Goal: Task Accomplishment & Management: Manage account settings

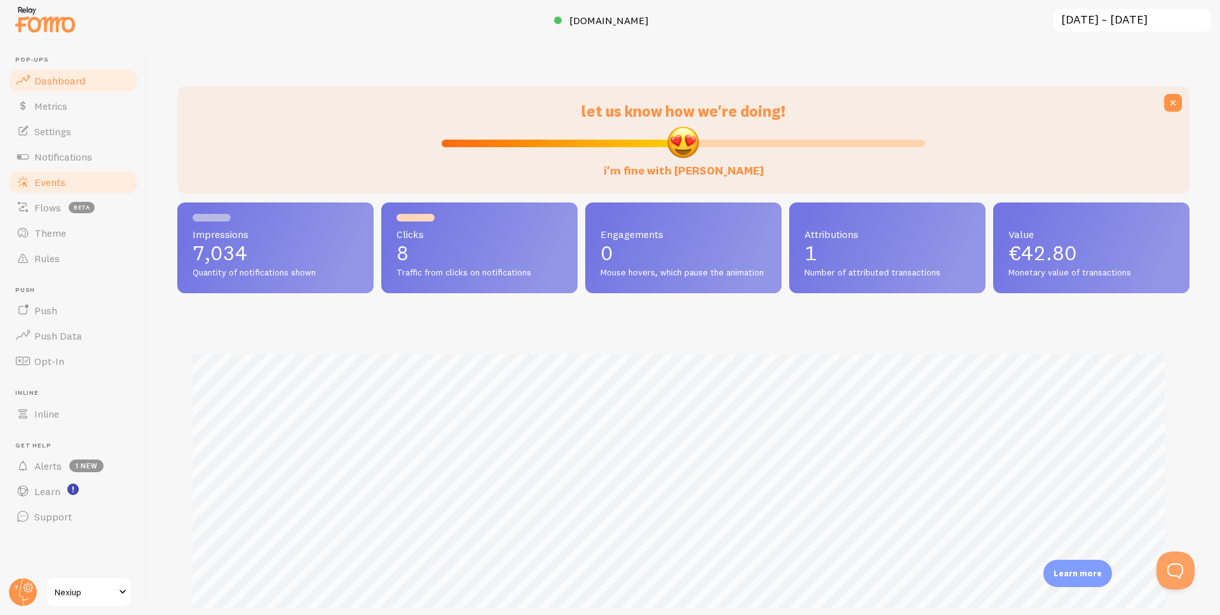
click at [51, 182] on span "Events" at bounding box center [49, 182] width 31 height 13
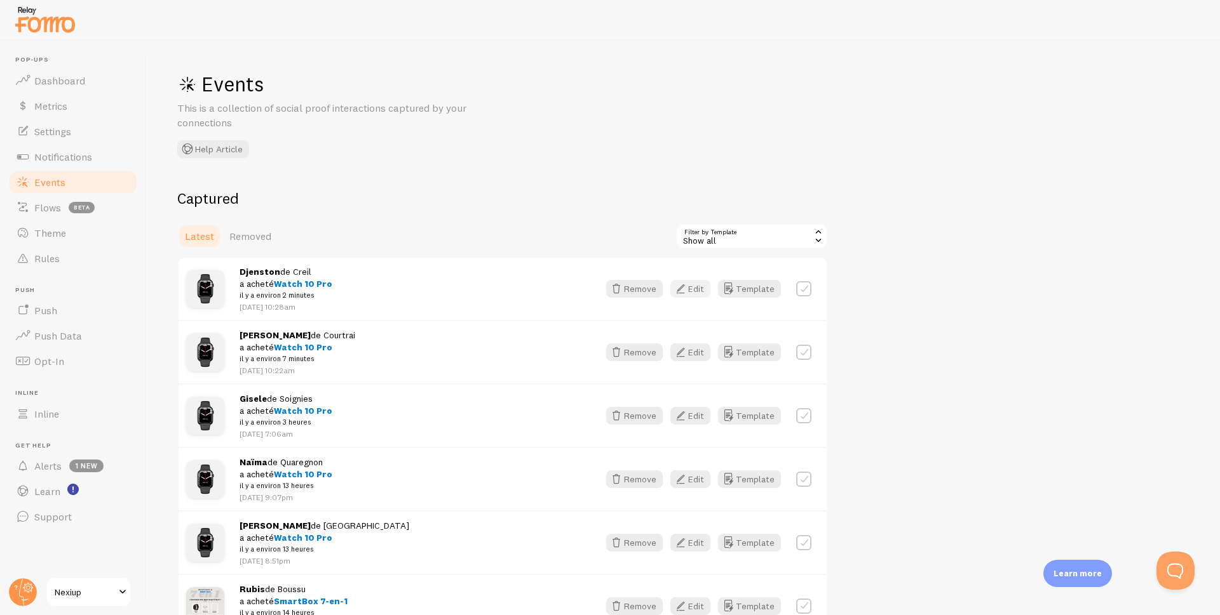
click at [693, 287] on button "Edit" at bounding box center [690, 289] width 40 height 18
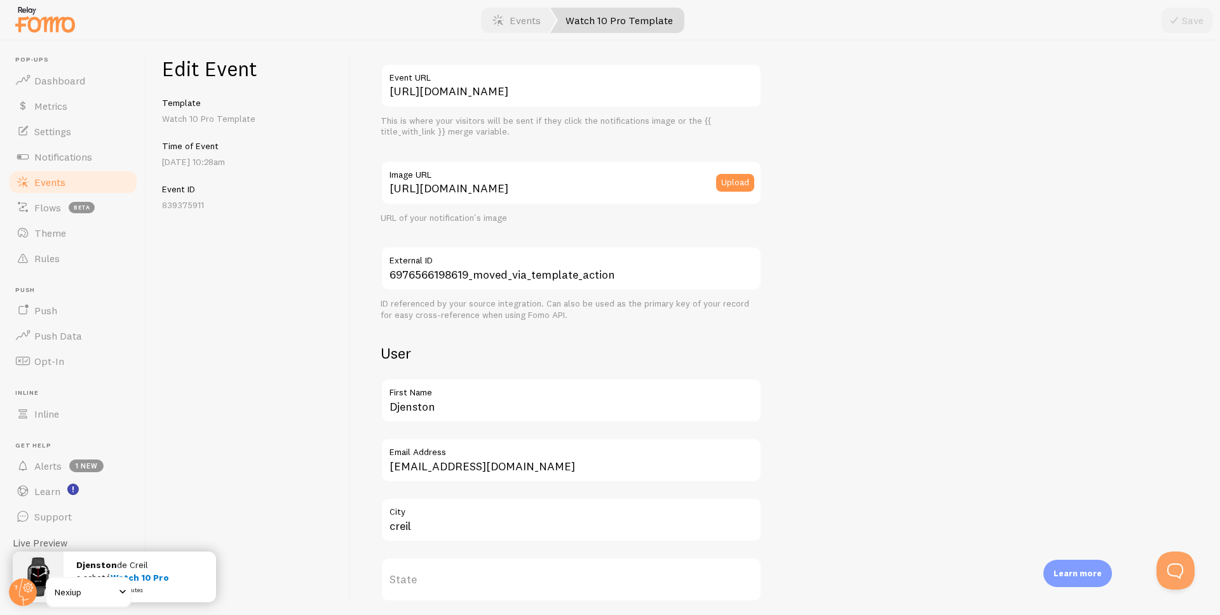
scroll to position [191, 0]
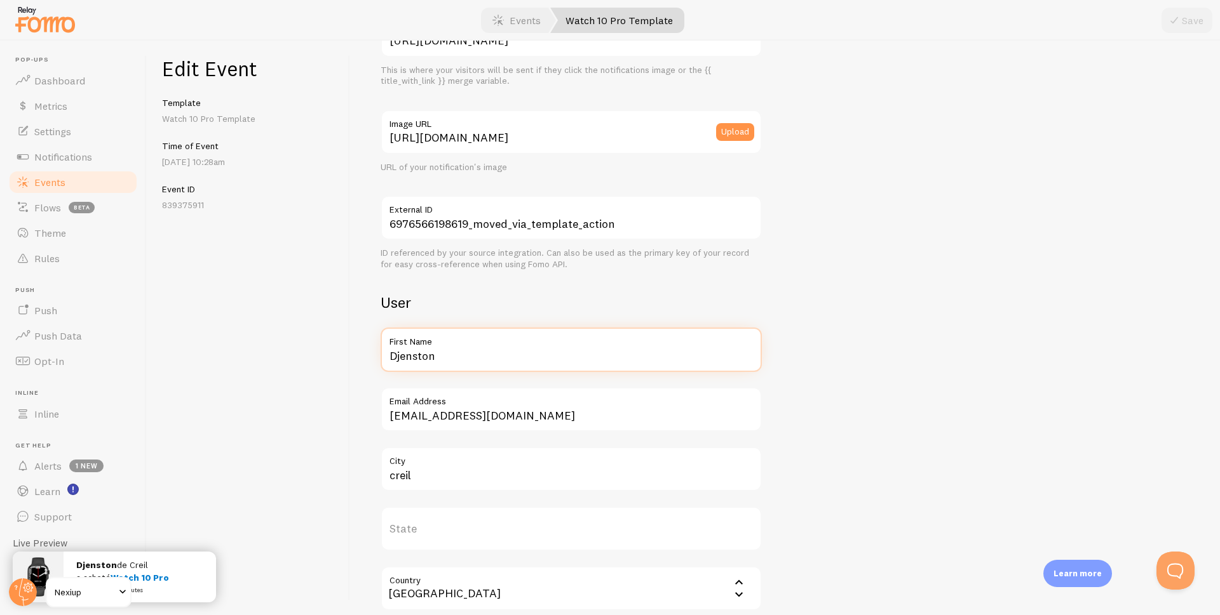
drag, startPoint x: 462, startPoint y: 360, endPoint x: 351, endPoint y: 374, distance: 111.4
click at [351, 374] on div "Meta Watch 10 Pro Title This text will be bolded in your notification and link …" at bounding box center [785, 328] width 870 height 575
type input "[PERSON_NAME]"
click at [1185, 19] on button "Save" at bounding box center [1186, 20] width 51 height 25
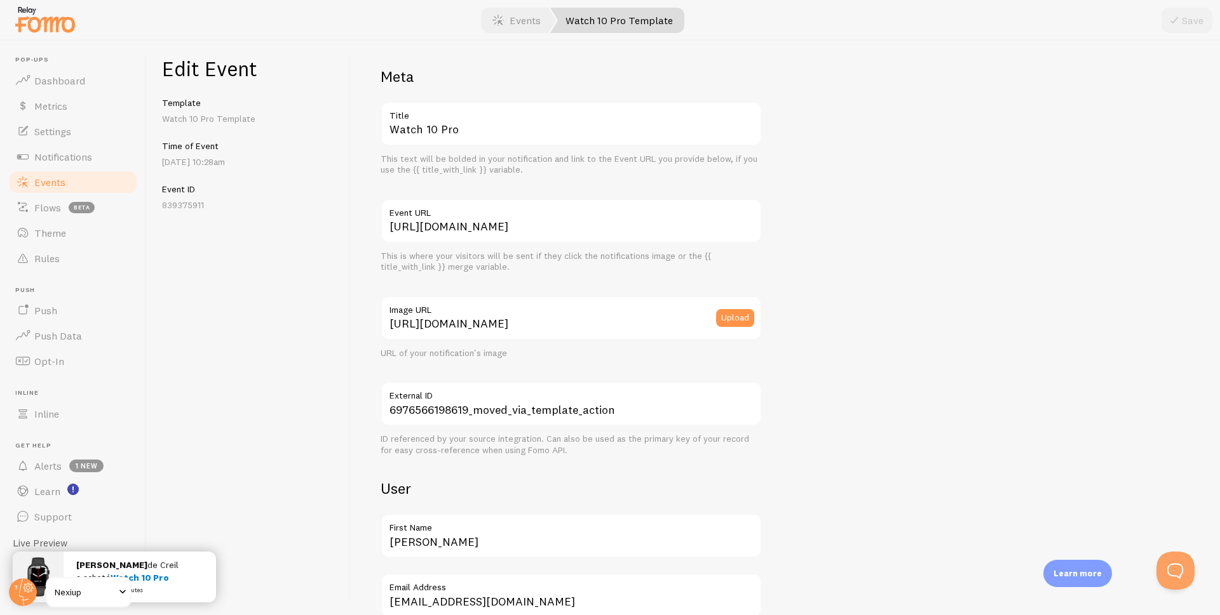
scroll to position [0, 0]
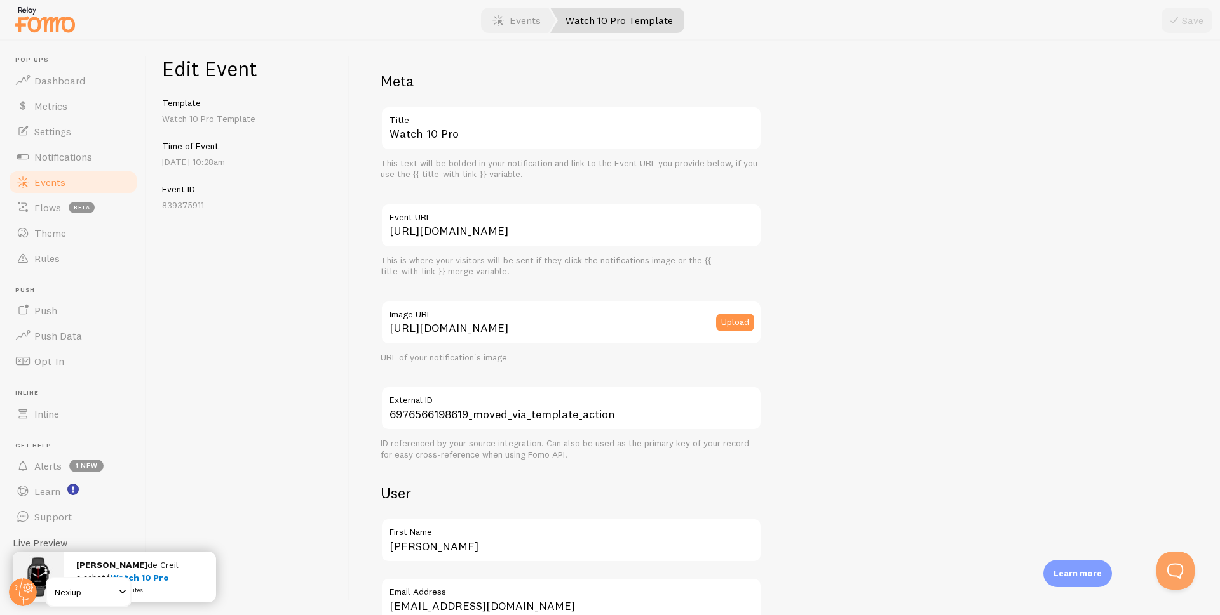
click at [58, 176] on span "Events" at bounding box center [49, 182] width 31 height 13
